Goal: Ask a question: Seek information or help from site administrators or community

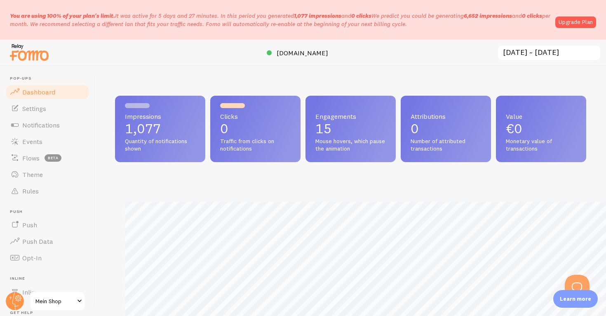
scroll to position [216, 471]
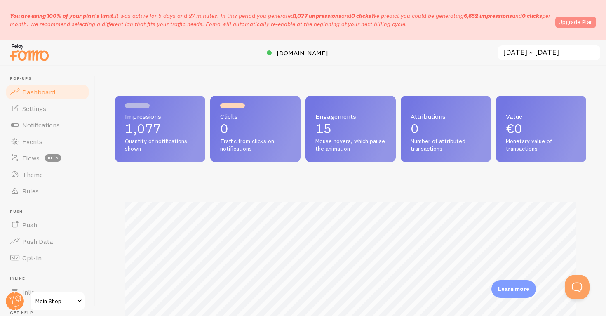
click at [583, 28] on link "Upgrade Plan" at bounding box center [575, 22] width 41 height 12
click at [143, 126] on p "1,077" at bounding box center [160, 128] width 71 height 13
click at [586, 24] on link "Upgrade Plan" at bounding box center [575, 22] width 41 height 12
click at [567, 23] on link "Upgrade Plan" at bounding box center [575, 22] width 41 height 12
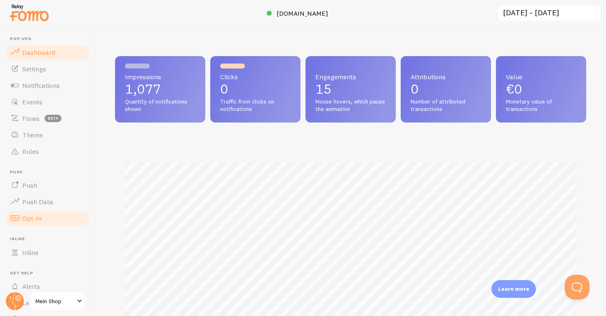
scroll to position [41, 0]
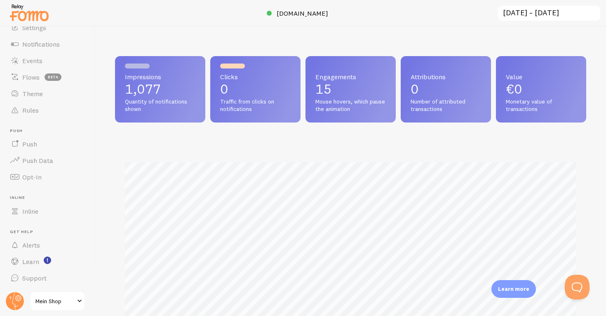
click at [64, 295] on link "Mein Shop" at bounding box center [58, 301] width 56 height 20
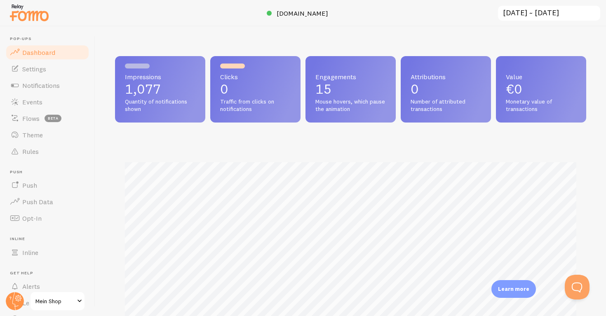
scroll to position [216, 471]
click at [42, 17] on img at bounding box center [29, 12] width 41 height 21
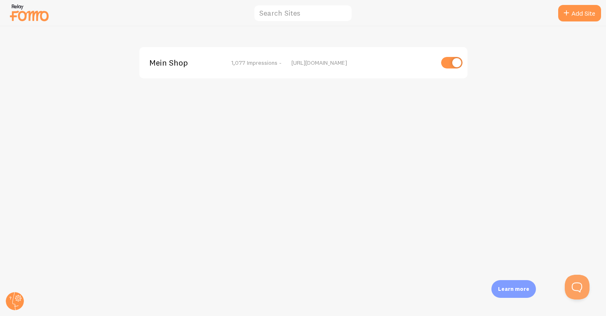
click at [13, 14] on img at bounding box center [29, 12] width 41 height 21
click at [581, 285] on button "Open Beacon popover" at bounding box center [575, 285] width 25 height 25
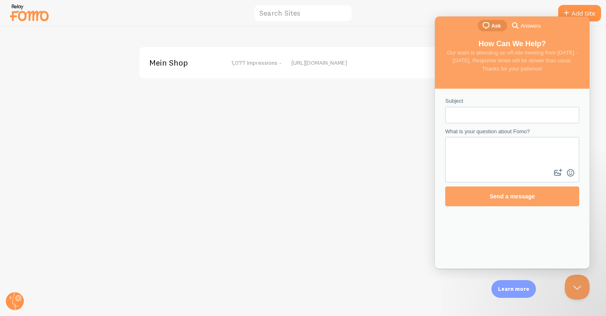
click at [521, 119] on input "Subject" at bounding box center [512, 115] width 121 height 15
type input "Monthly payment"
click at [542, 156] on textarea "What is your question about Fomo?" at bounding box center [512, 152] width 132 height 29
type textarea "How much do i pay and can i set limit"
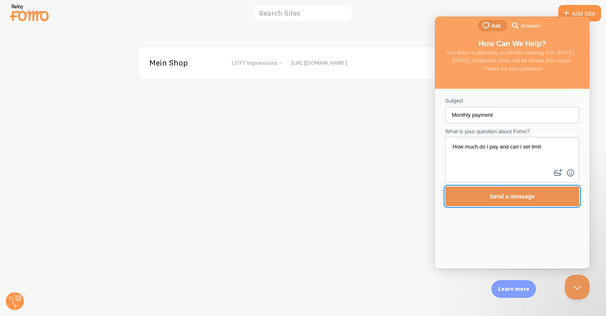
click at [533, 205] on span "Send a message" at bounding box center [512, 196] width 116 height 19
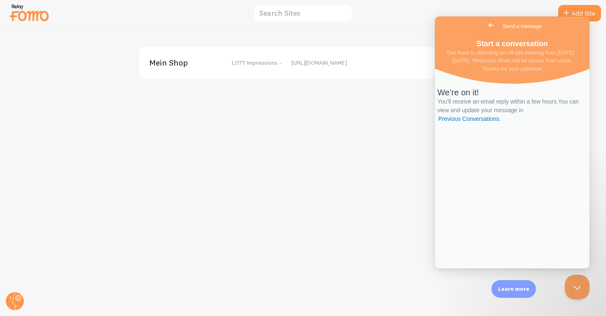
click at [398, 143] on div "Mein Shop 1,077 Impressions - https://0jf471-9h.myshopify.com" at bounding box center [303, 170] width 606 height 289
click at [486, 30] on span "Go back" at bounding box center [491, 25] width 10 height 10
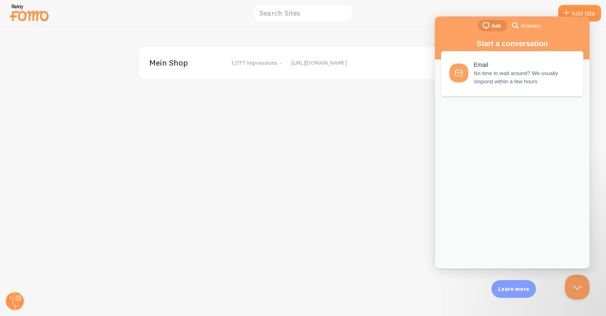
click at [348, 155] on div "Mein Shop 1,077 Impressions - https://0jf471-9h.myshopify.com" at bounding box center [303, 170] width 606 height 289
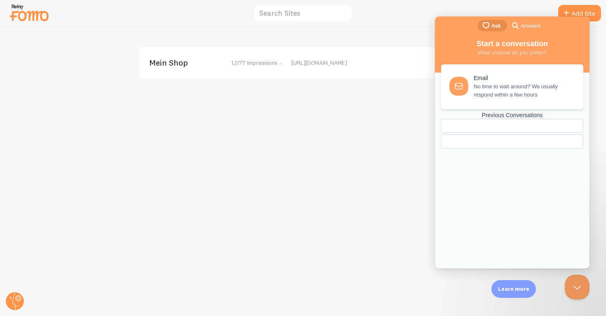
click at [348, 168] on div "Mein Shop 1,077 Impressions - https://0jf471-9h.myshopify.com" at bounding box center [303, 170] width 606 height 289
click at [20, 14] on img at bounding box center [29, 12] width 41 height 21
click at [17, 299] on circle at bounding box center [15, 301] width 18 height 18
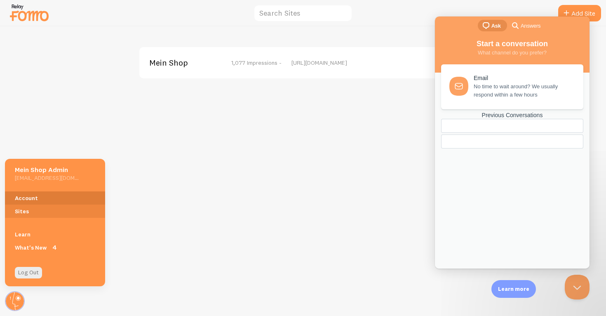
click at [26, 196] on link "Account" at bounding box center [55, 197] width 100 height 13
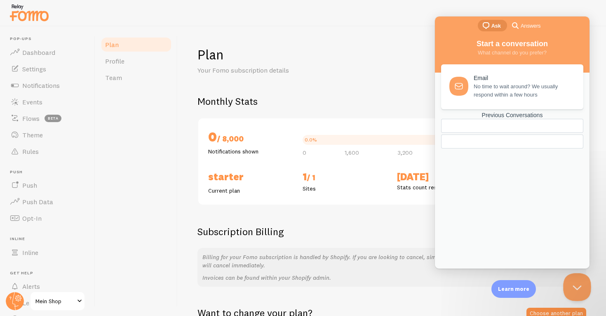
click at [579, 280] on button "Close Beacon popover" at bounding box center [575, 285] width 25 height 25
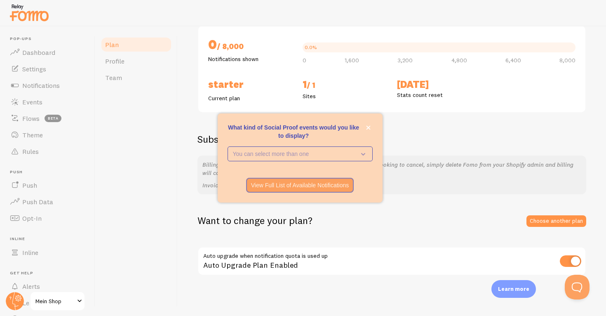
scroll to position [92, 0]
click at [370, 128] on button "close," at bounding box center [368, 127] width 9 height 9
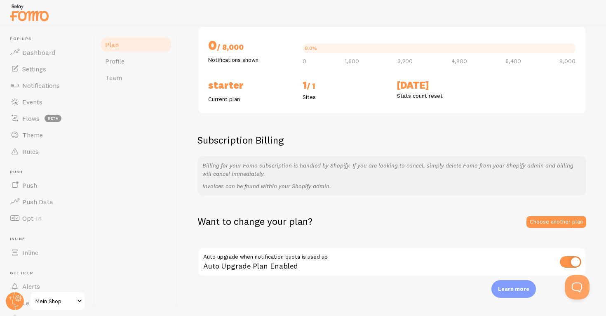
scroll to position [92, 0]
click at [543, 225] on link "Choose another plan" at bounding box center [557, 221] width 60 height 12
click at [362, 54] on div "0.0% 0 1,600 3,200 4,800 6,400 8,000" at bounding box center [439, 52] width 273 height 21
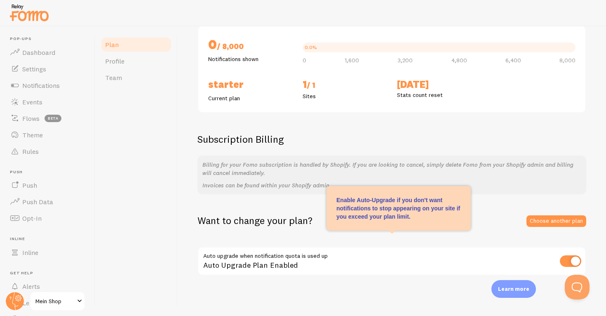
click at [571, 257] on input "checkbox" at bounding box center [570, 261] width 21 height 12
checkbox input "false"
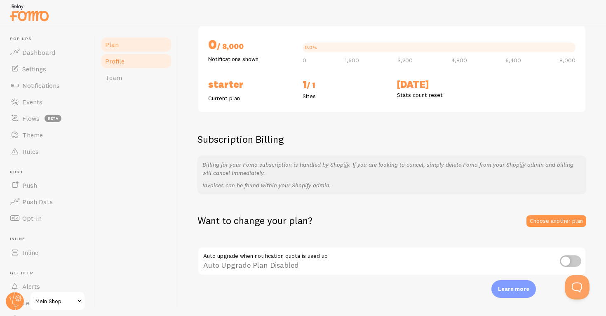
click at [150, 64] on link "Profile" at bounding box center [136, 61] width 72 height 16
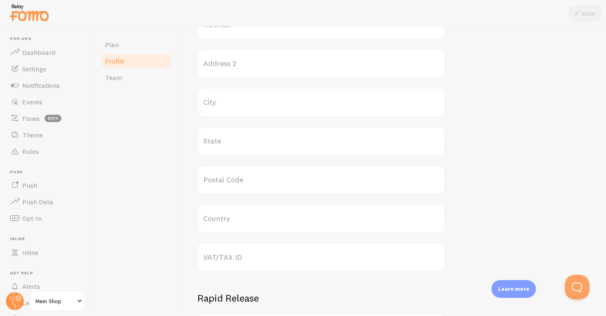
scroll to position [327, 0]
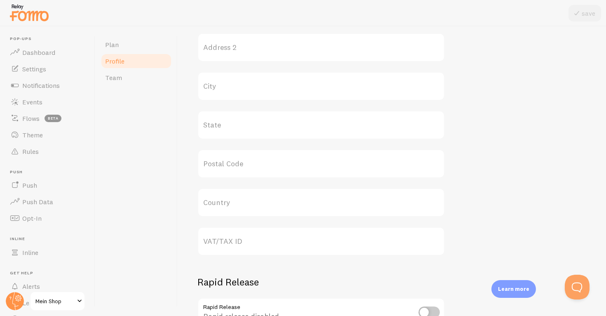
click at [139, 87] on div "Plan Profile Team" at bounding box center [136, 170] width 82 height 289
click at [144, 75] on link "Team" at bounding box center [136, 77] width 72 height 16
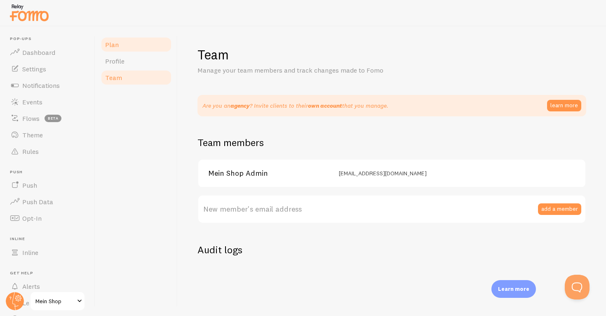
click at [146, 52] on link "Plan" at bounding box center [136, 44] width 72 height 16
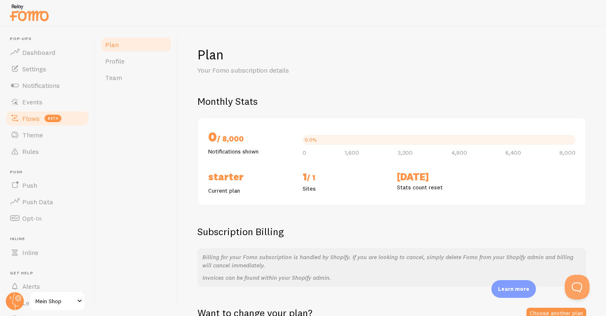
click at [34, 114] on span "Flows" at bounding box center [30, 118] width 17 height 8
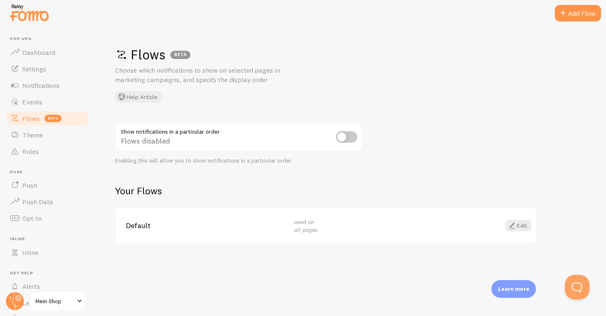
click at [348, 136] on input "checkbox" at bounding box center [346, 137] width 21 height 12
checkbox input "true"
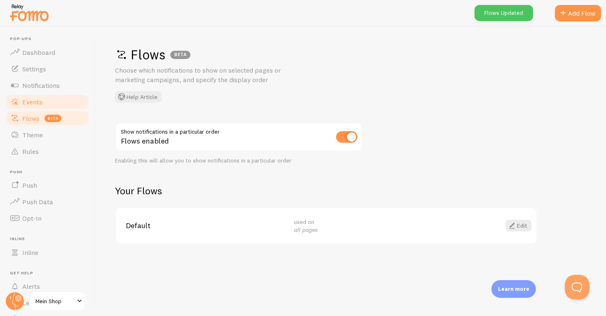
click at [48, 96] on link "Events" at bounding box center [47, 102] width 85 height 16
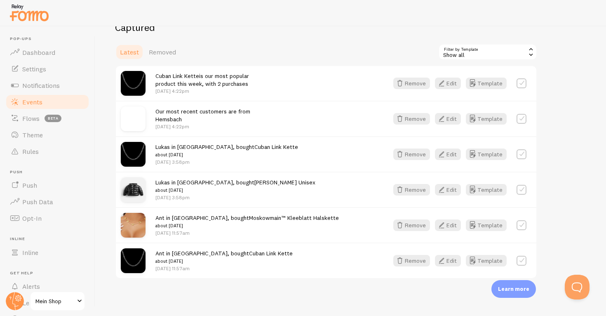
scroll to position [218, 0]
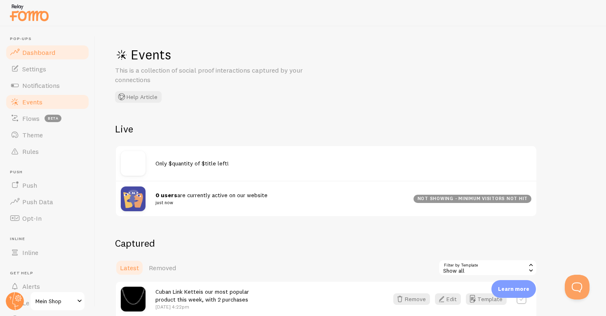
click at [23, 52] on span "Dashboard" at bounding box center [38, 52] width 33 height 8
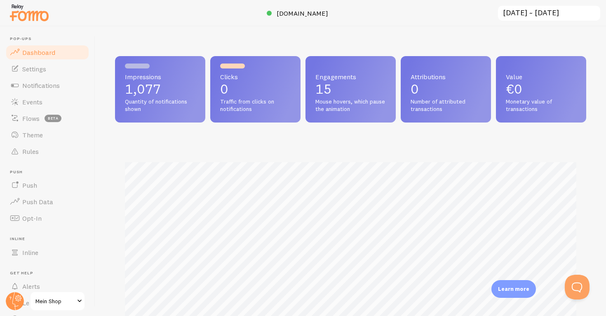
scroll to position [216, 471]
